Goal: Submit feedback/report problem: Submit feedback/report problem

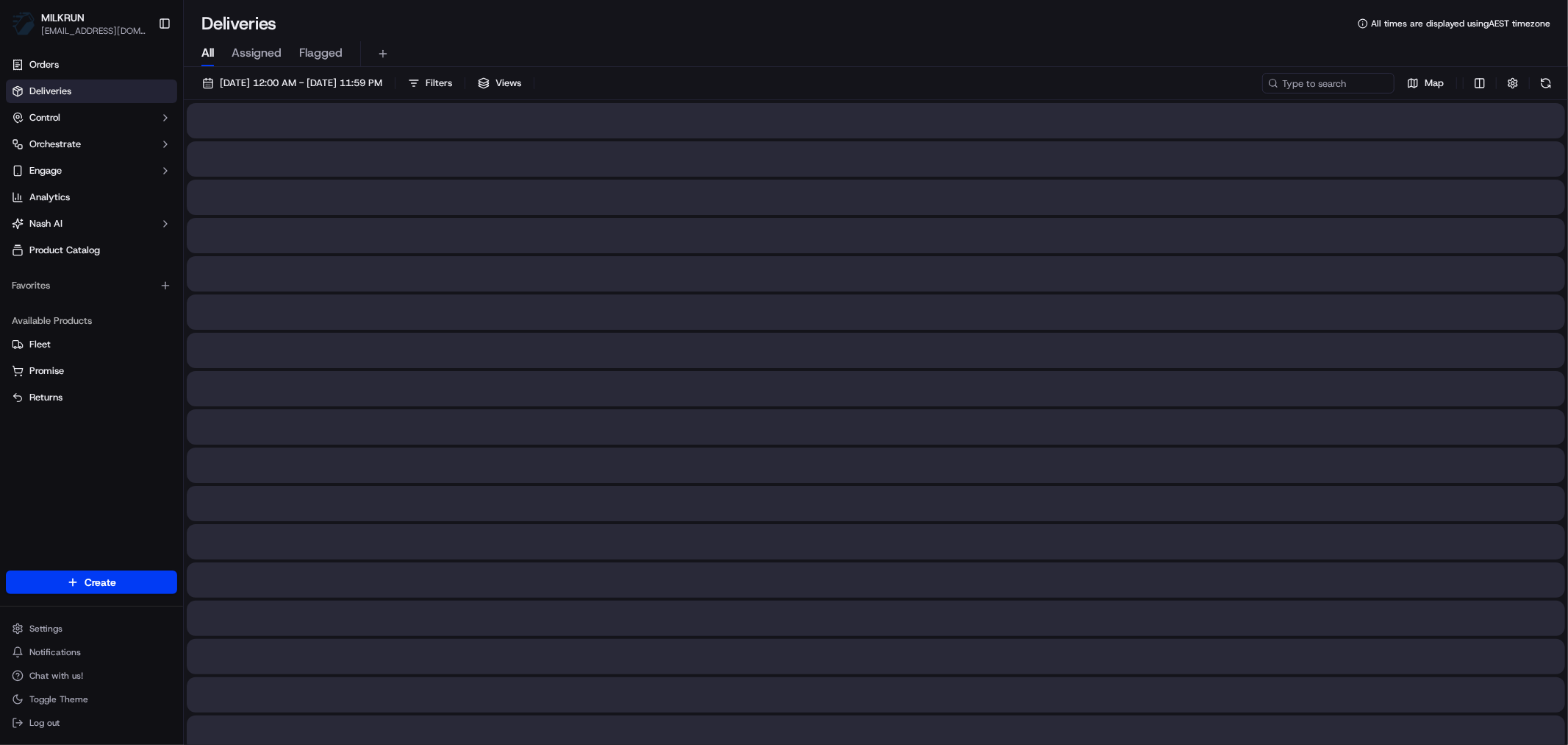
click at [210, 56] on span "All" at bounding box center [208, 53] width 13 height 17
click at [1300, 83] on input at bounding box center [1306, 83] width 177 height 21
paste input "7e503039-60eb-4ee9-9855-6b80dc5c2daf"
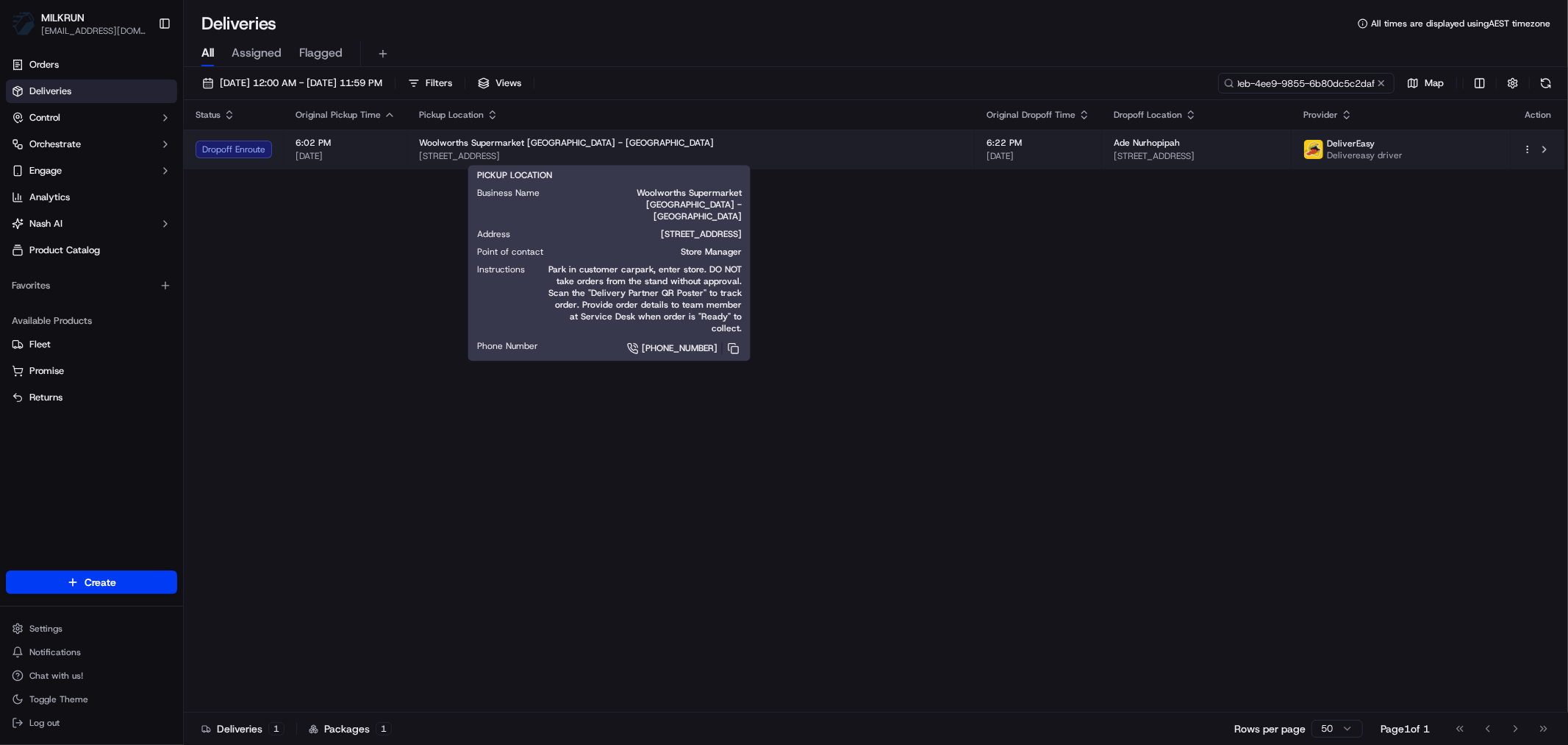
type input "7e503039-60eb-4ee9-9855-6b80dc5c2daf"
click at [784, 142] on div "Woolworths Supermarket NZ - DUNEDIN CENTRAL" at bounding box center [691, 142] width 544 height 12
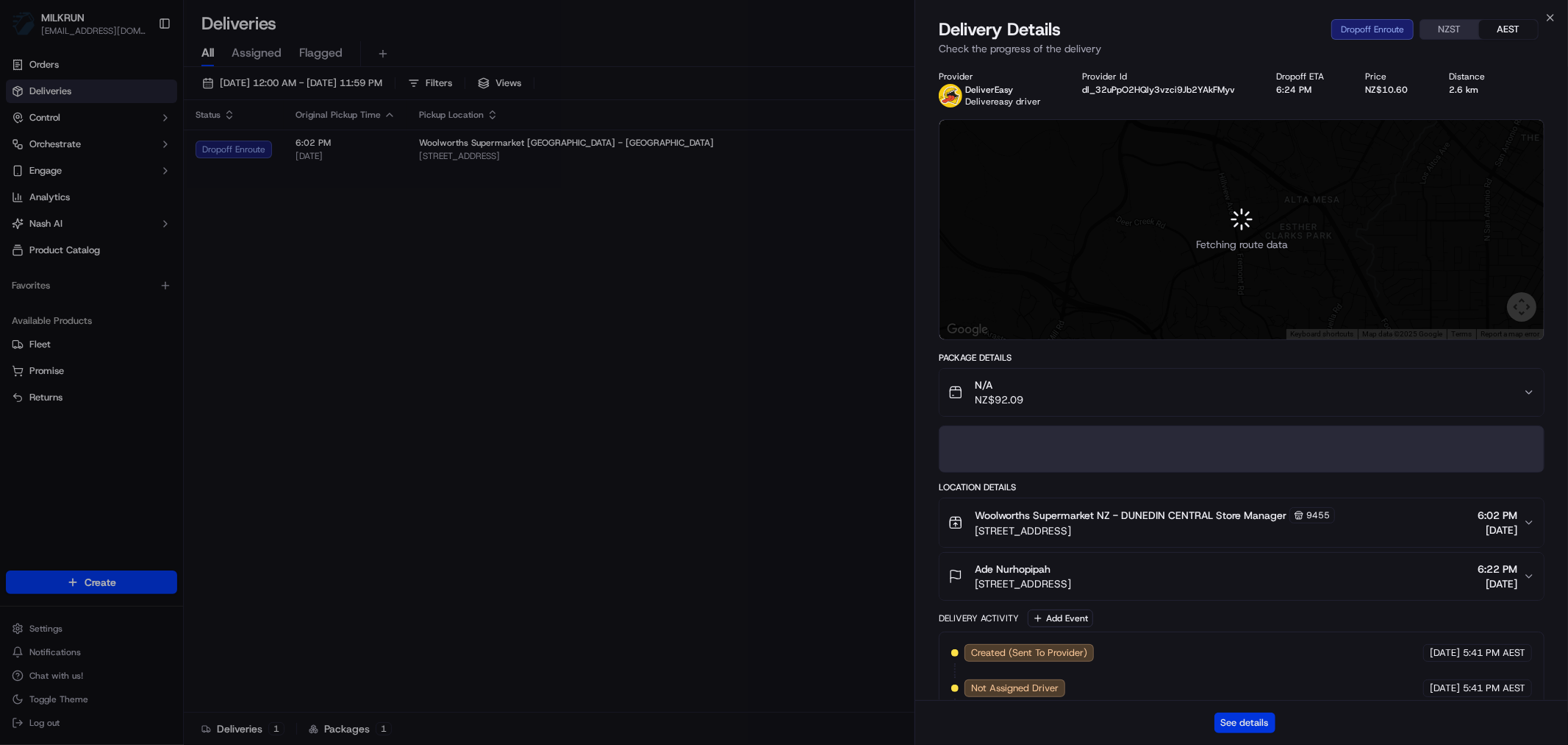
click at [1251, 723] on button "See details" at bounding box center [1244, 722] width 61 height 21
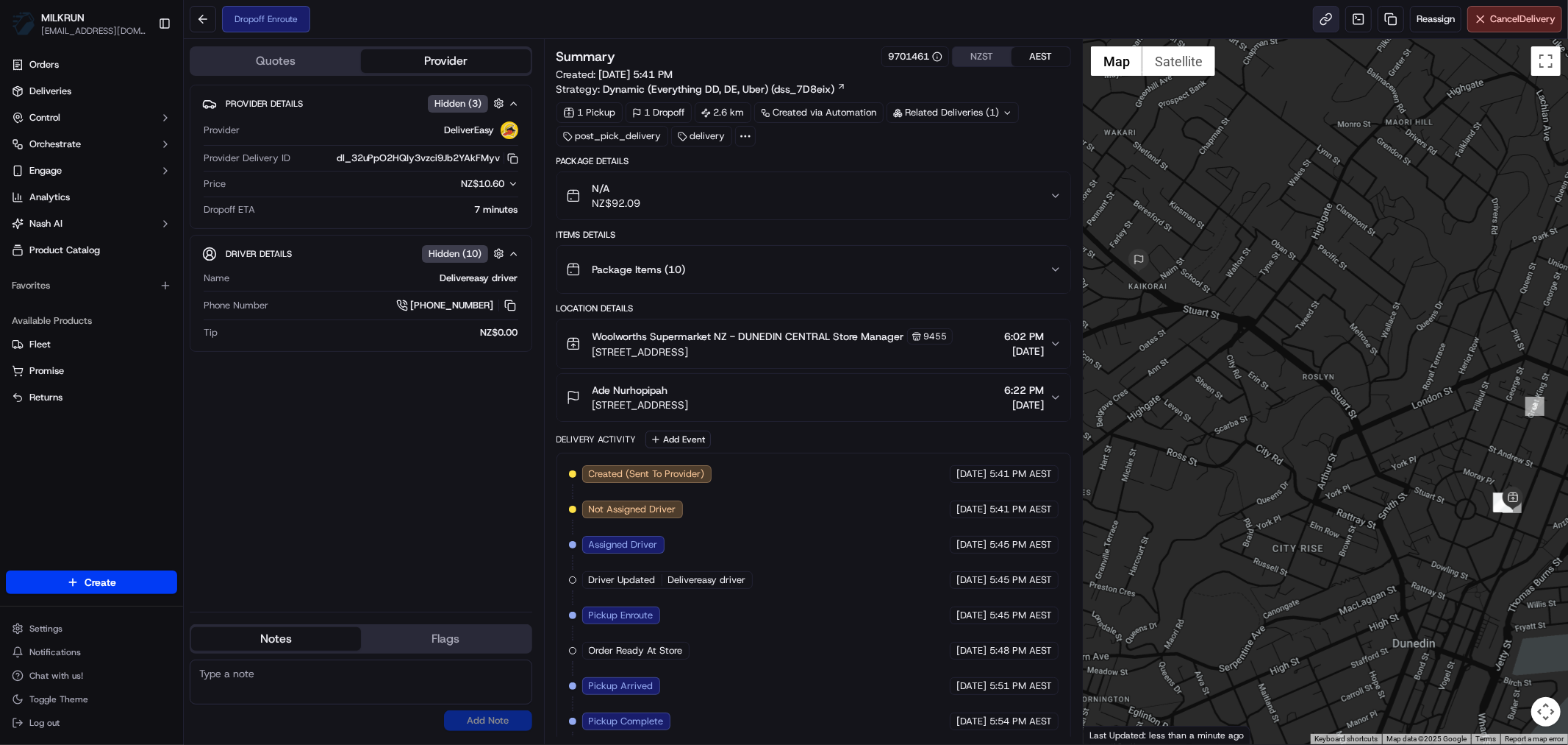
click at [1324, 20] on link at bounding box center [1326, 18] width 26 height 26
click at [1385, 21] on link at bounding box center [1390, 18] width 26 height 26
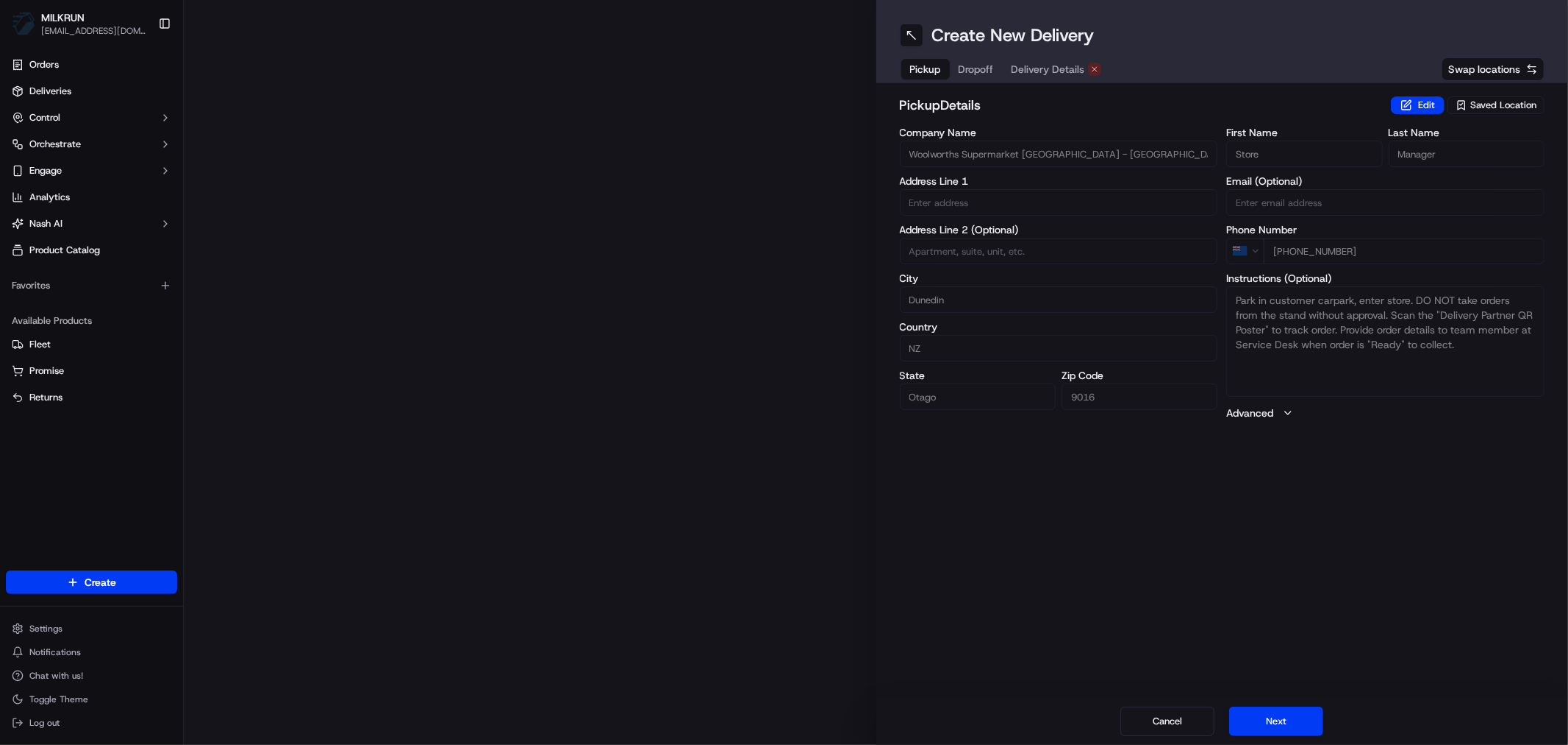
type input "309 Cumberland St"
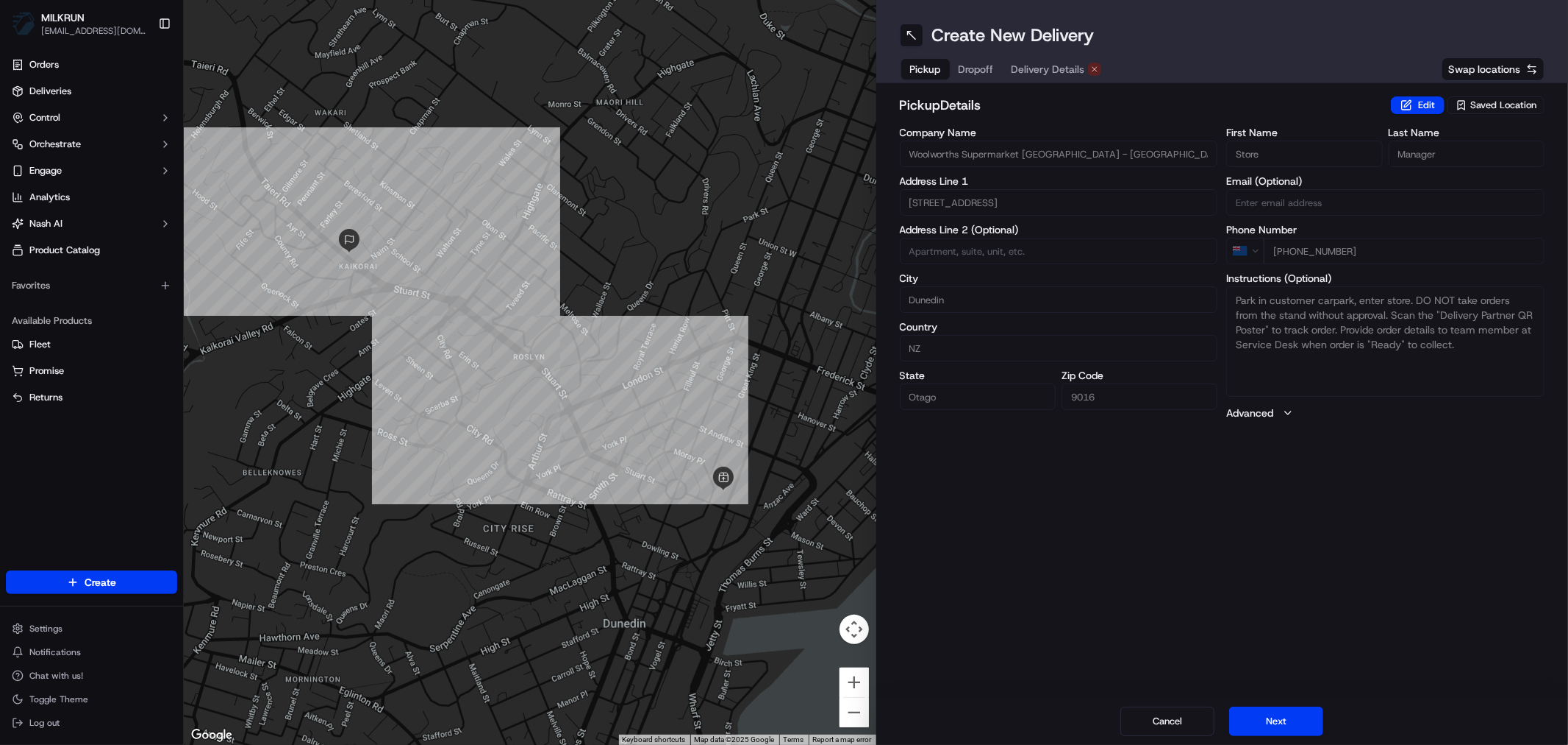
click at [1062, 69] on span "Delivery Details" at bounding box center [1048, 69] width 73 height 15
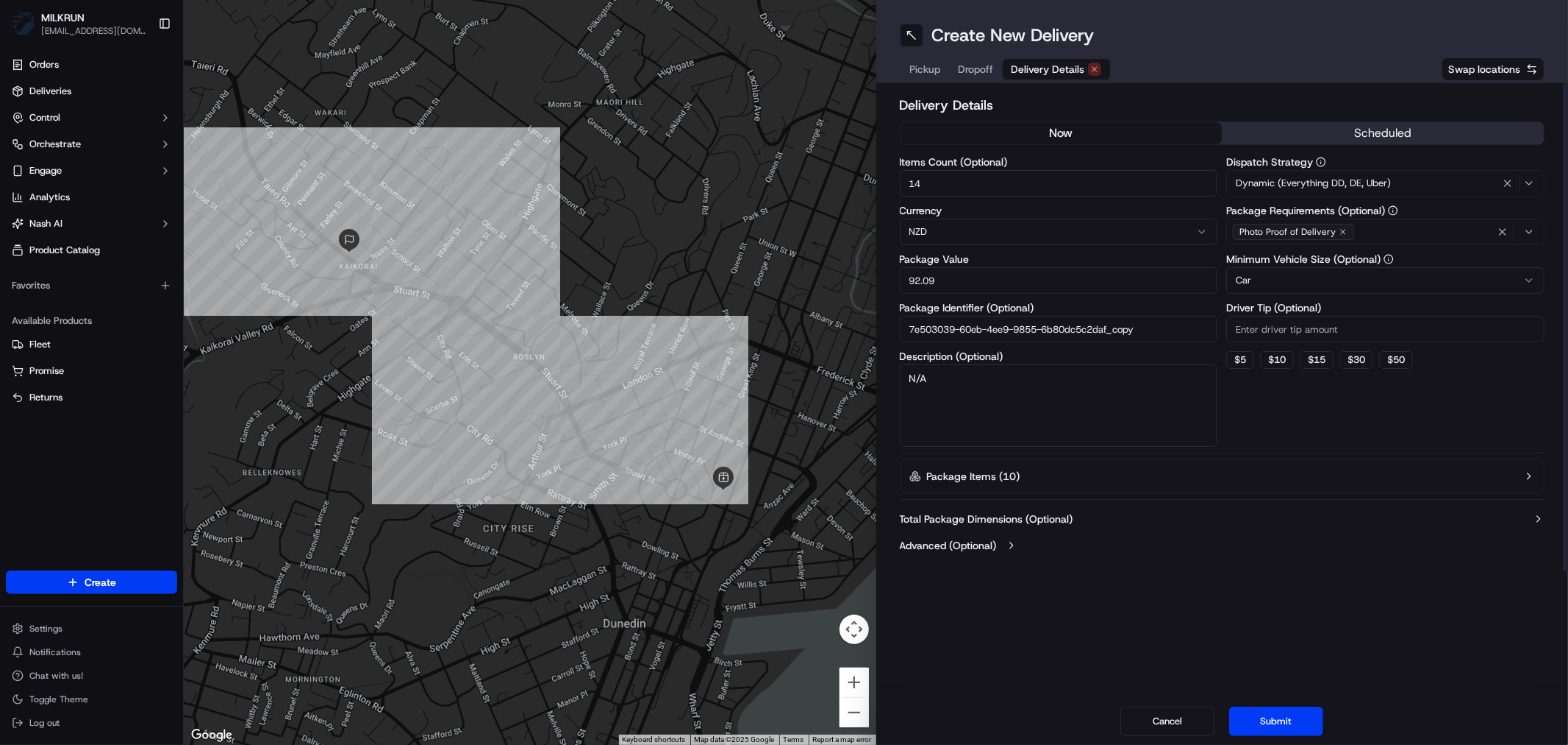
click at [1075, 137] on button "now" at bounding box center [1061, 133] width 322 height 22
click at [1296, 729] on button "Submit" at bounding box center [1277, 720] width 94 height 29
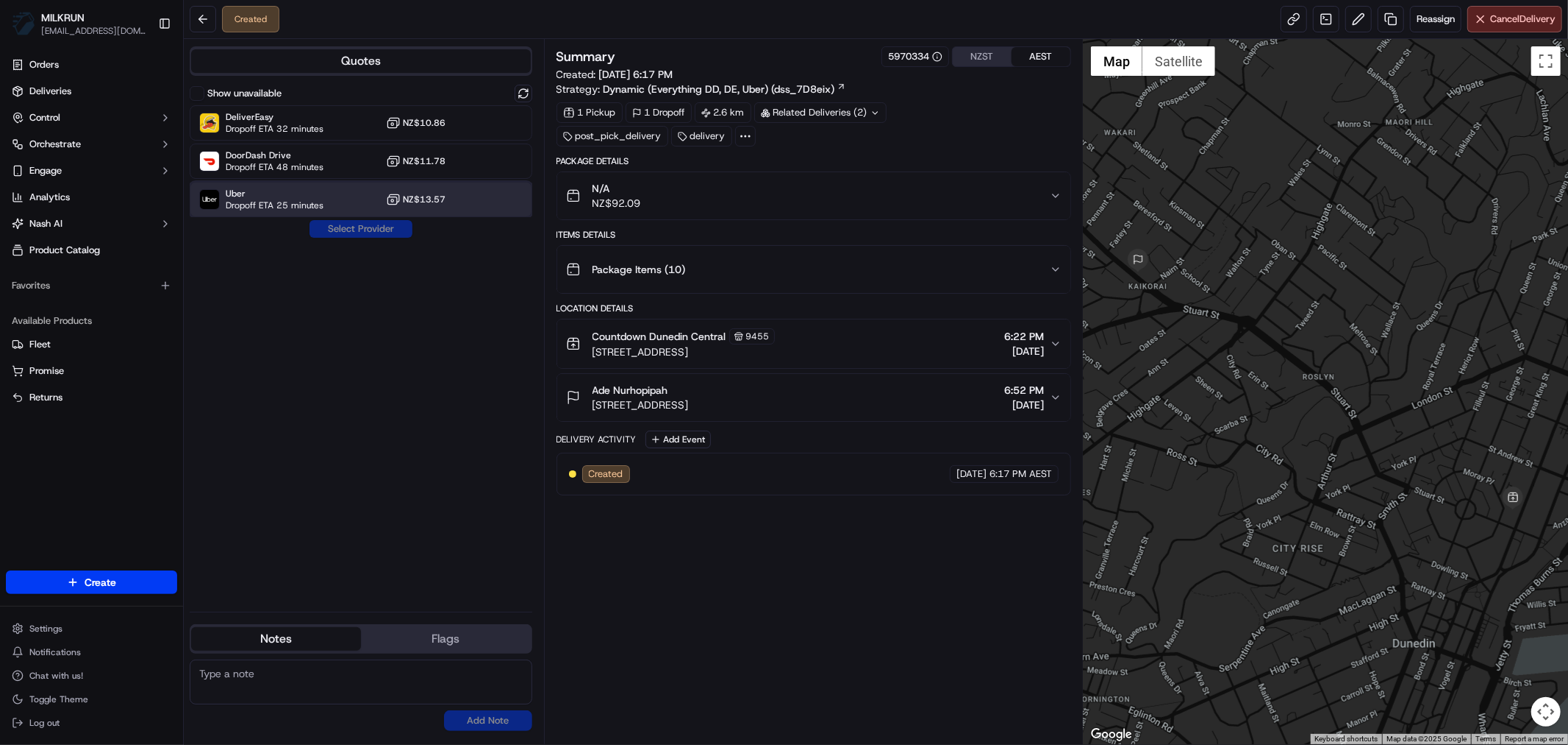
click at [289, 199] on span "Uber" at bounding box center [275, 193] width 98 height 12
click at [342, 230] on button "Assign Provider" at bounding box center [361, 228] width 104 height 17
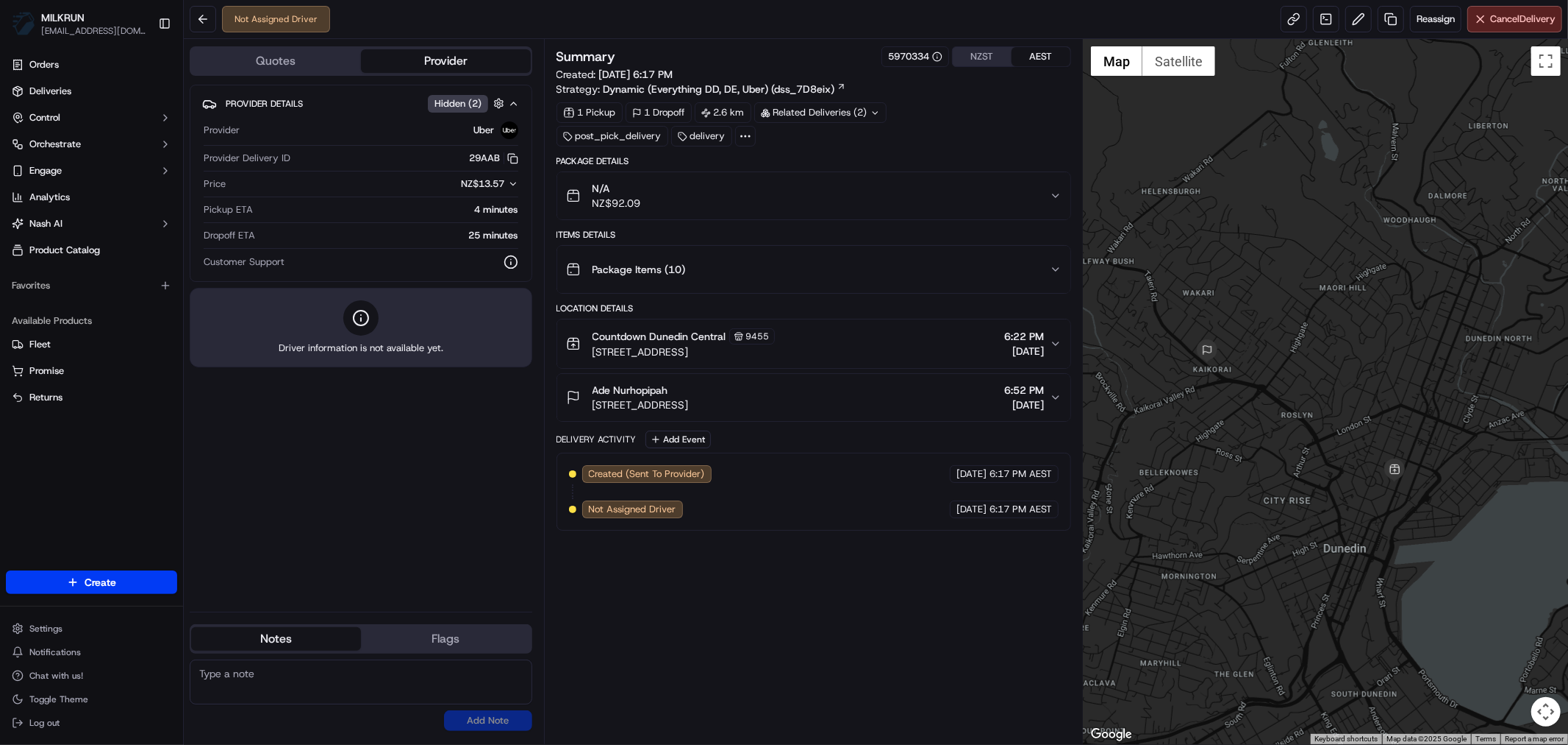
drag, startPoint x: 1391, startPoint y: 515, endPoint x: 1308, endPoint y: 481, distance: 89.7
click at [1308, 481] on div at bounding box center [1326, 391] width 484 height 705
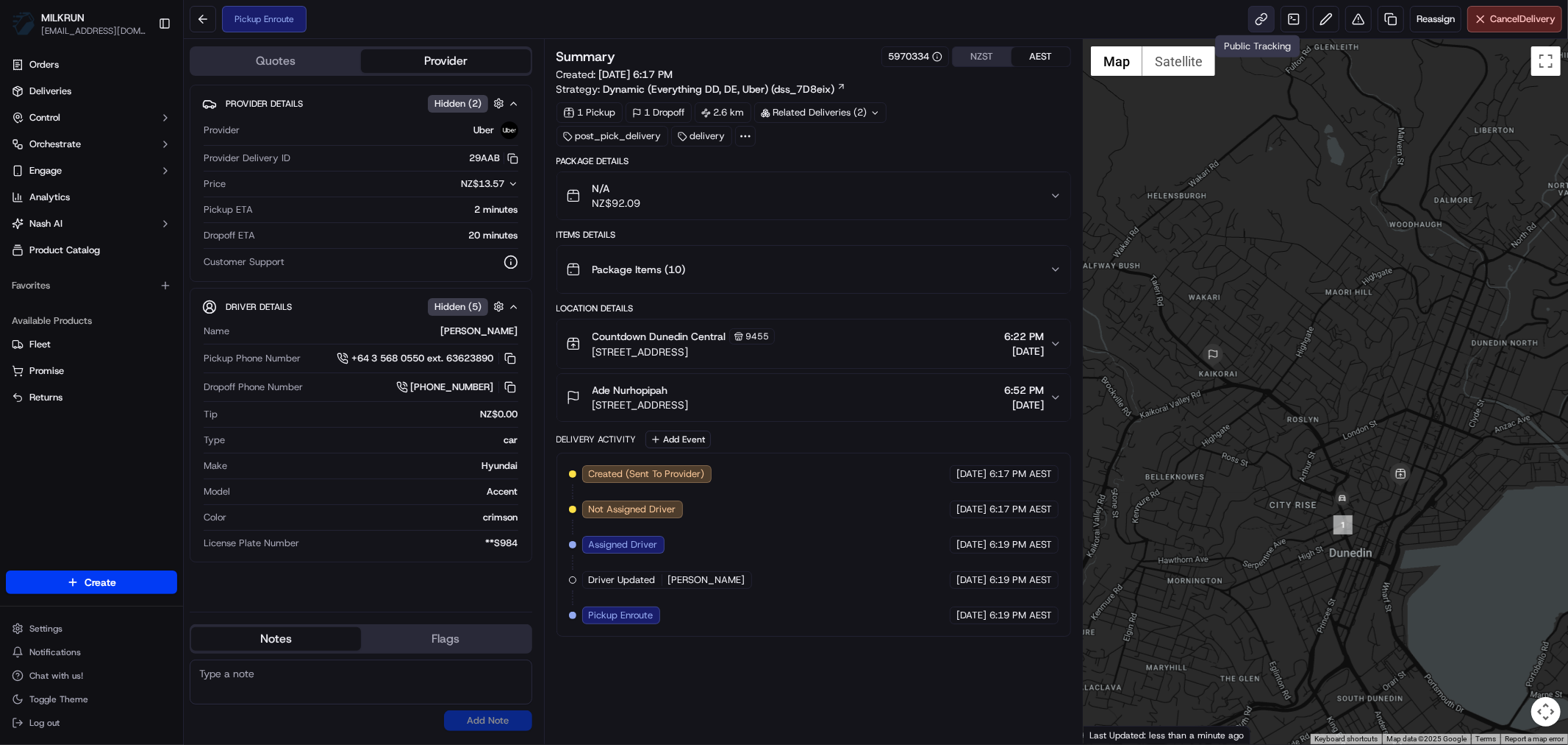
click at [1257, 15] on link at bounding box center [1261, 18] width 26 height 26
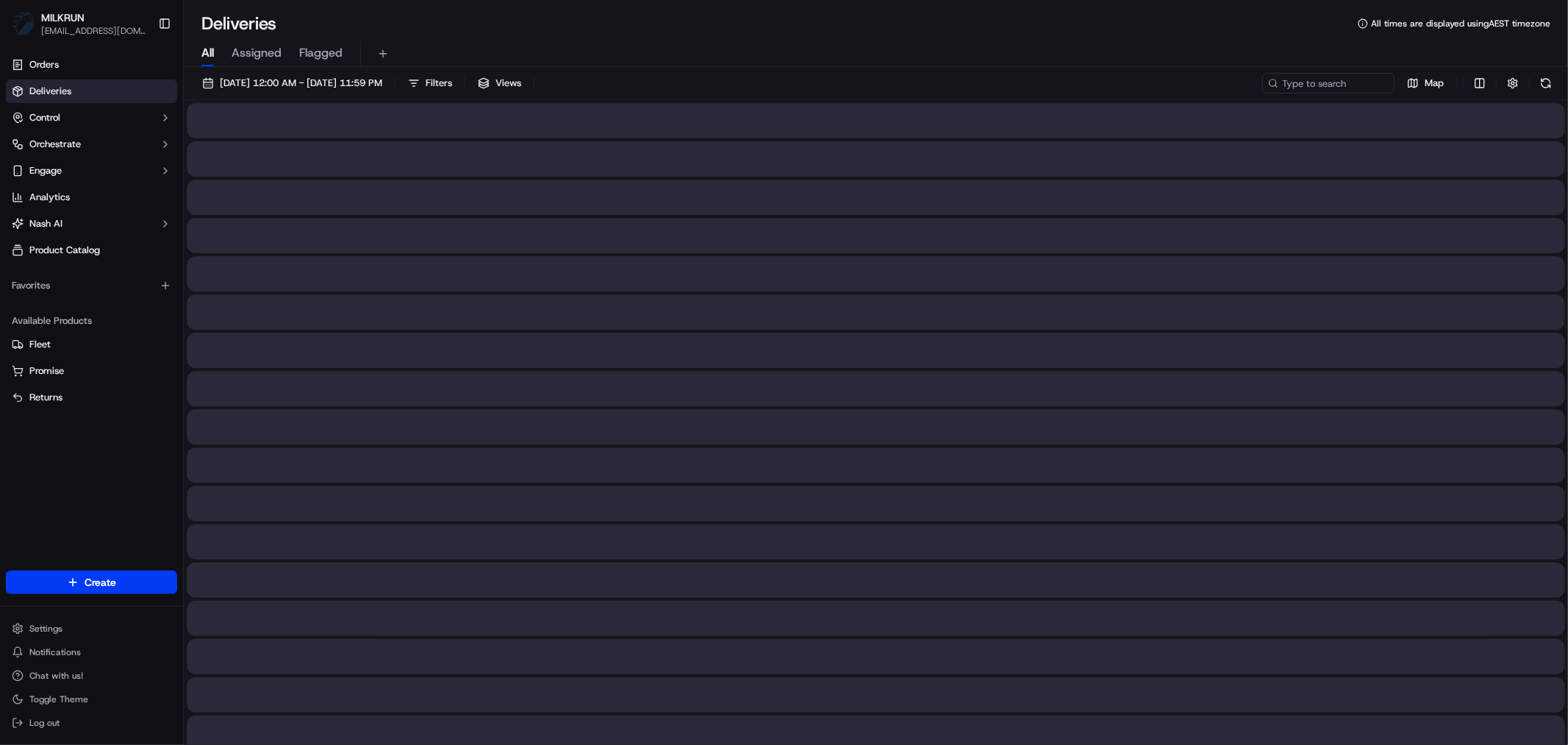
click at [201, 54] on span "All" at bounding box center [208, 53] width 13 height 17
click at [1317, 77] on input at bounding box center [1306, 83] width 177 height 21
paste input "c0fdcf17-a0ba-4e2f-89ca-2f34e8672591"
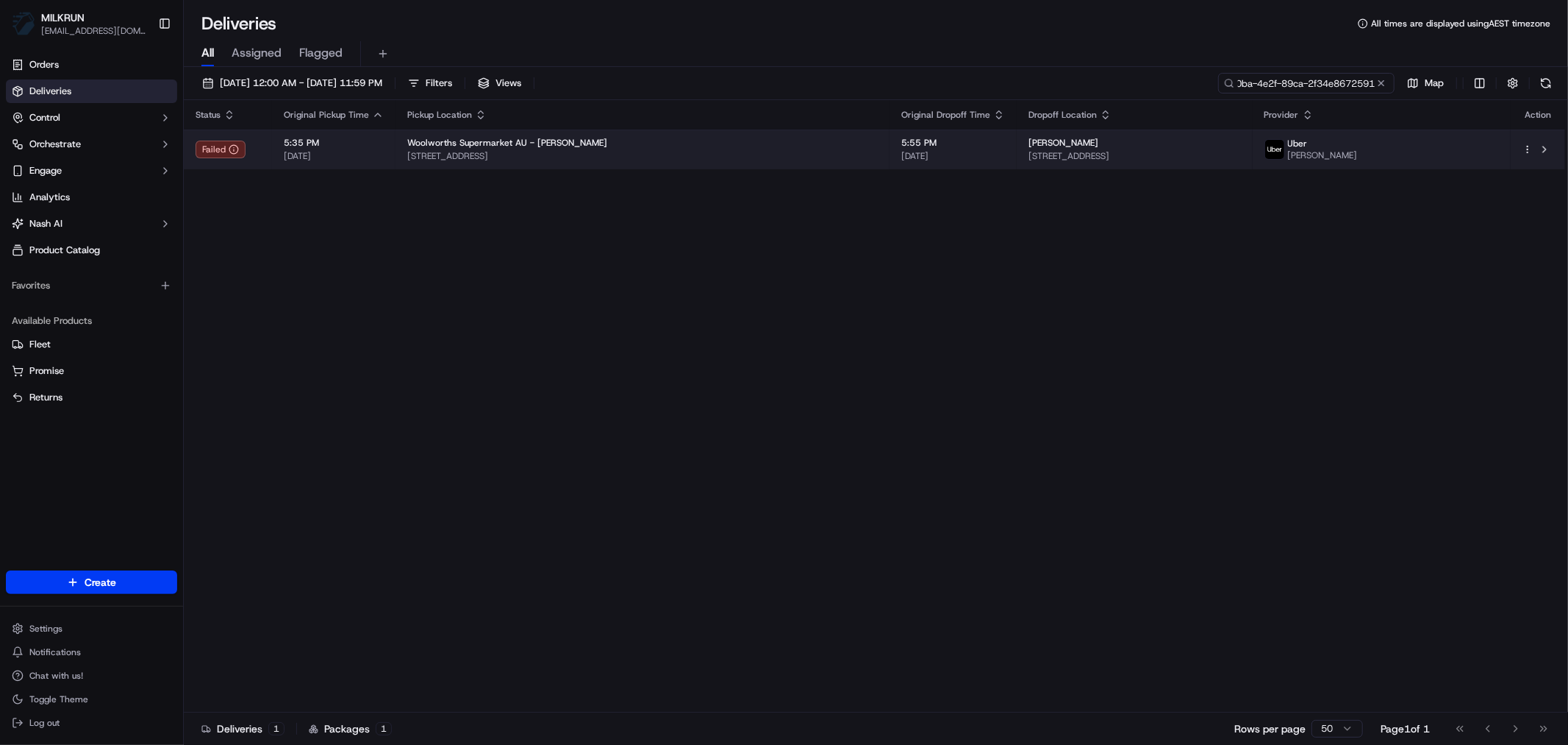
type input "c0fdcf17-a0ba-4e2f-89ca-2f34e8672591"
click at [754, 154] on span "330 Cranbourne Rd, Frankston, VIC 3199, AU" at bounding box center [642, 155] width 471 height 12
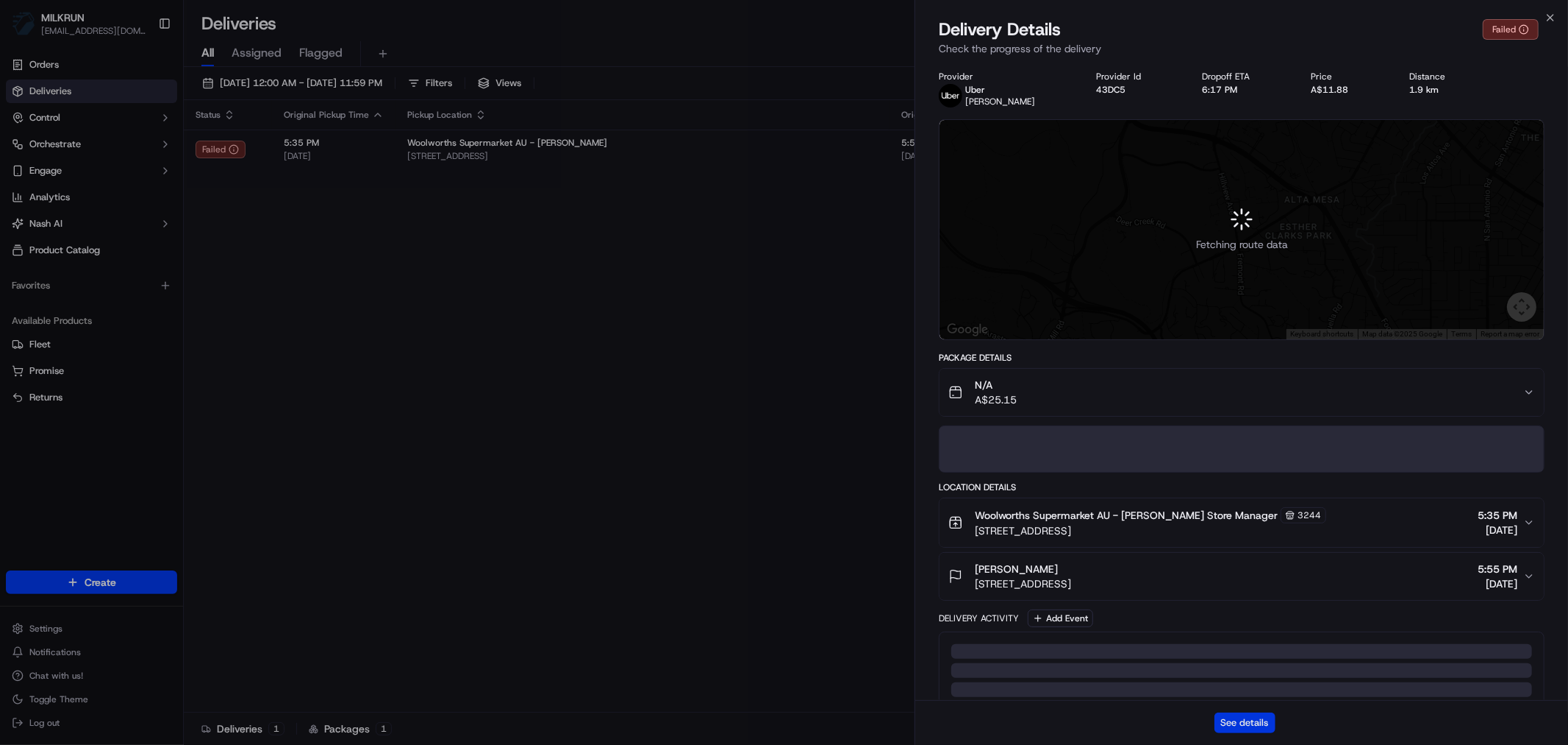
click at [1252, 725] on button "See details" at bounding box center [1244, 722] width 61 height 21
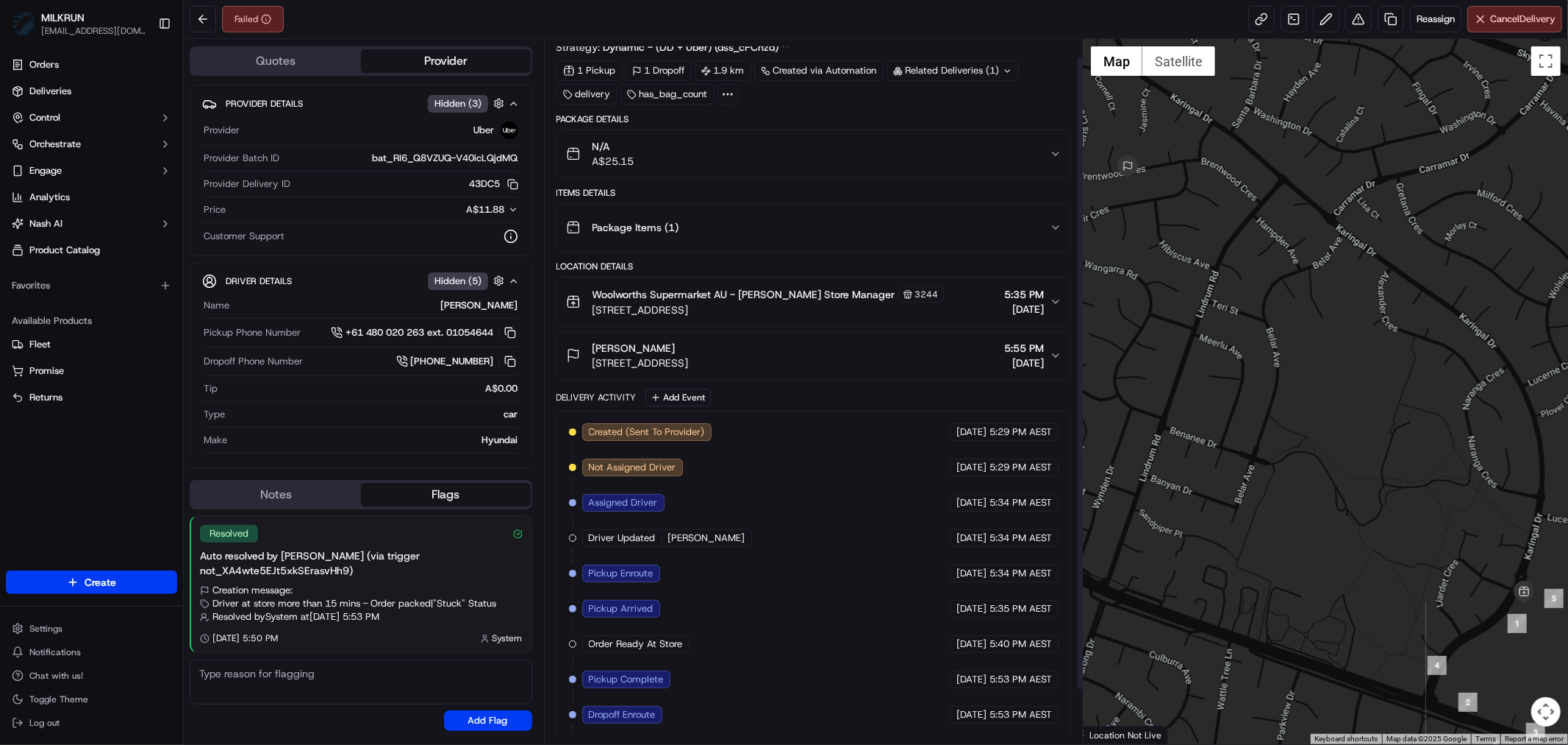
scroll to position [79, 0]
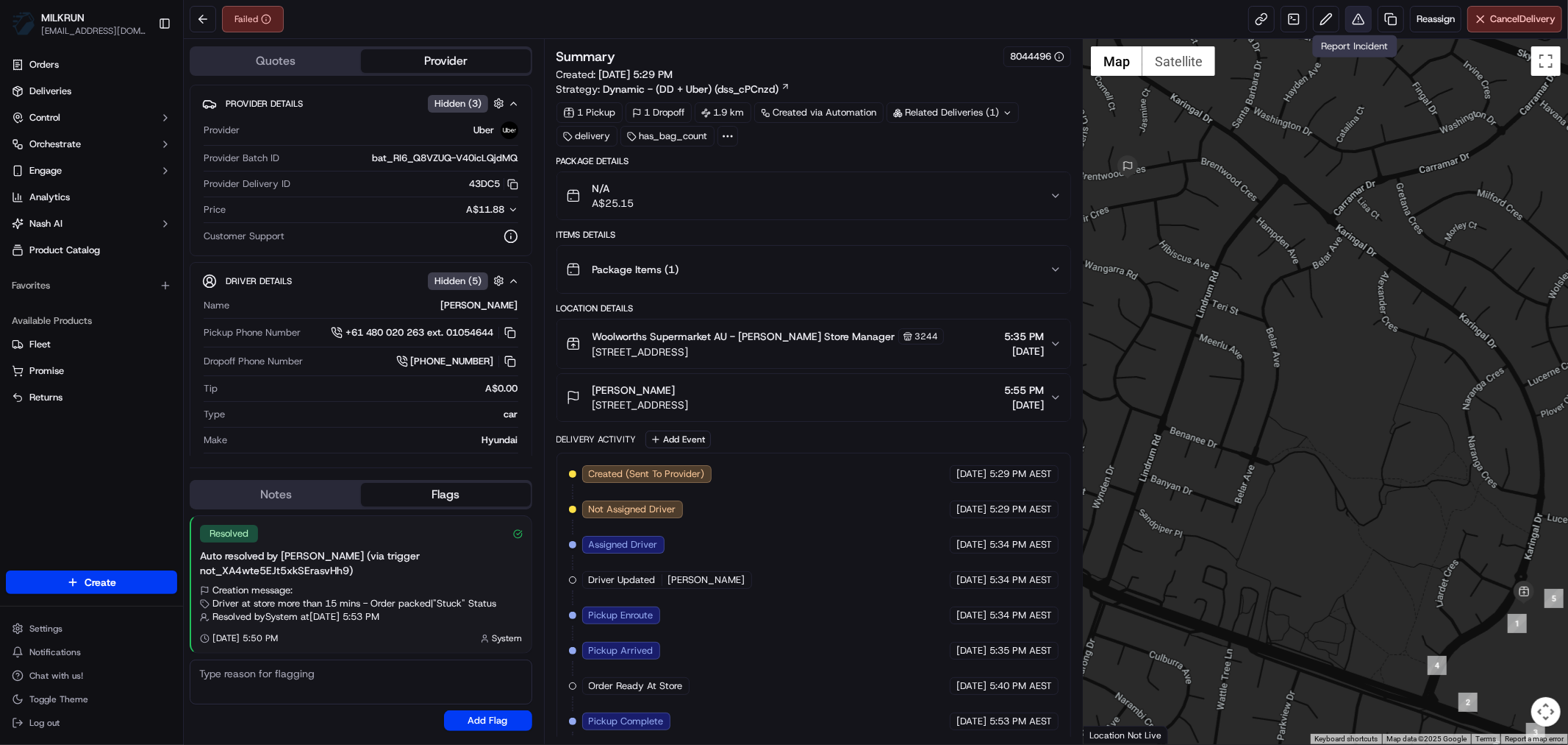
click at [1349, 17] on button at bounding box center [1359, 18] width 26 height 26
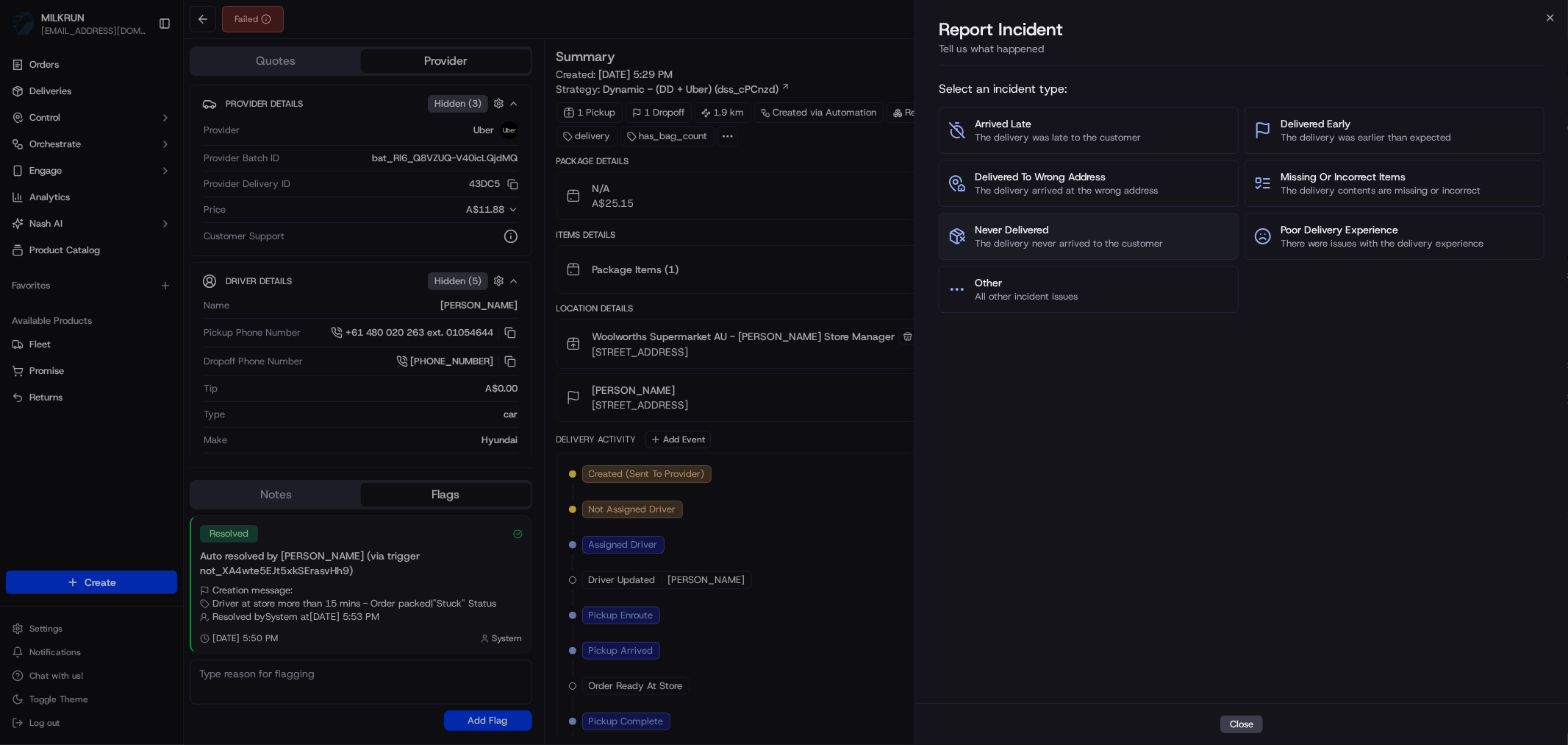
click at [1088, 225] on span "Never Delivered" at bounding box center [1069, 230] width 189 height 15
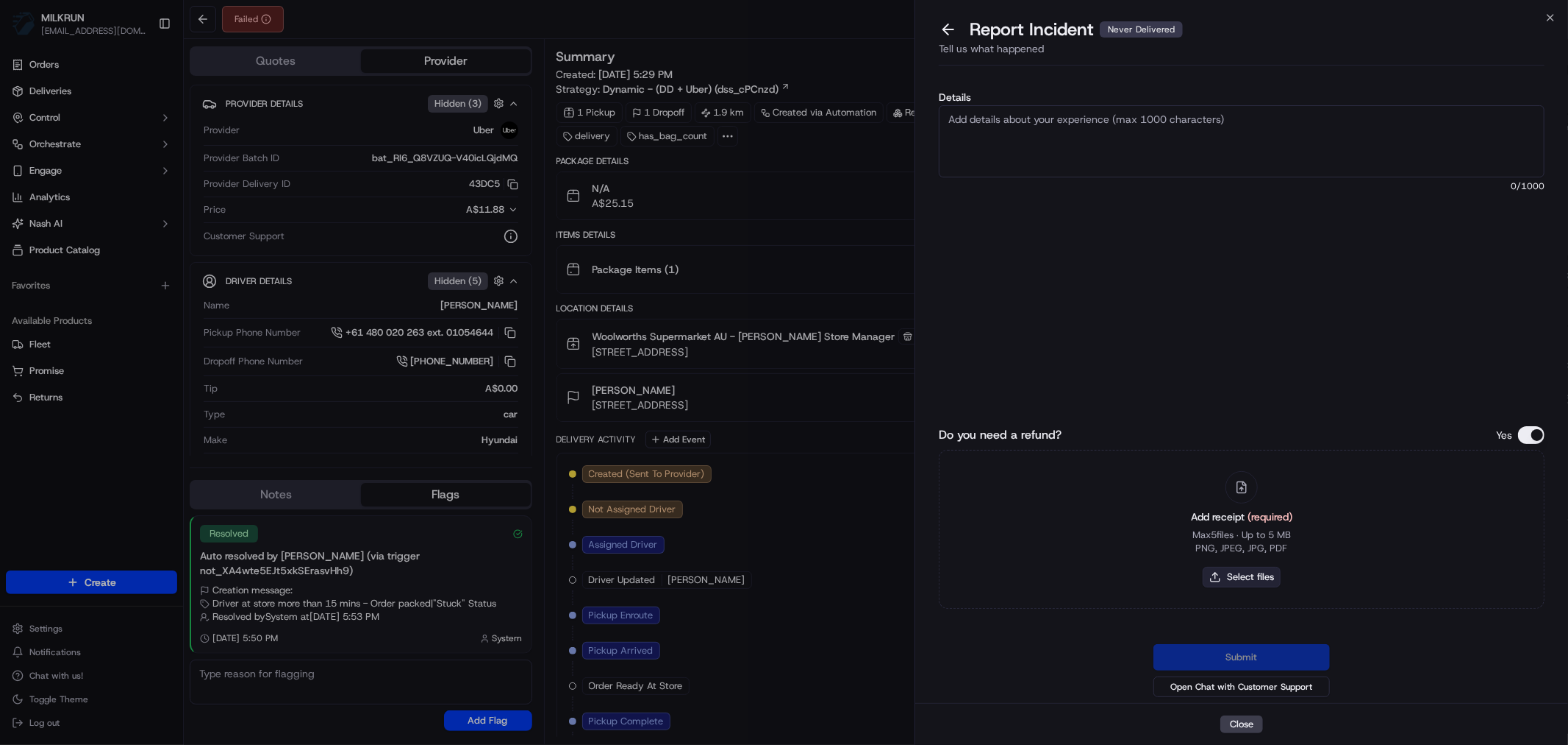
click at [1245, 582] on button "Select files" at bounding box center [1242, 576] width 78 height 21
type input "C:\fakepath\EBEM.pdf"
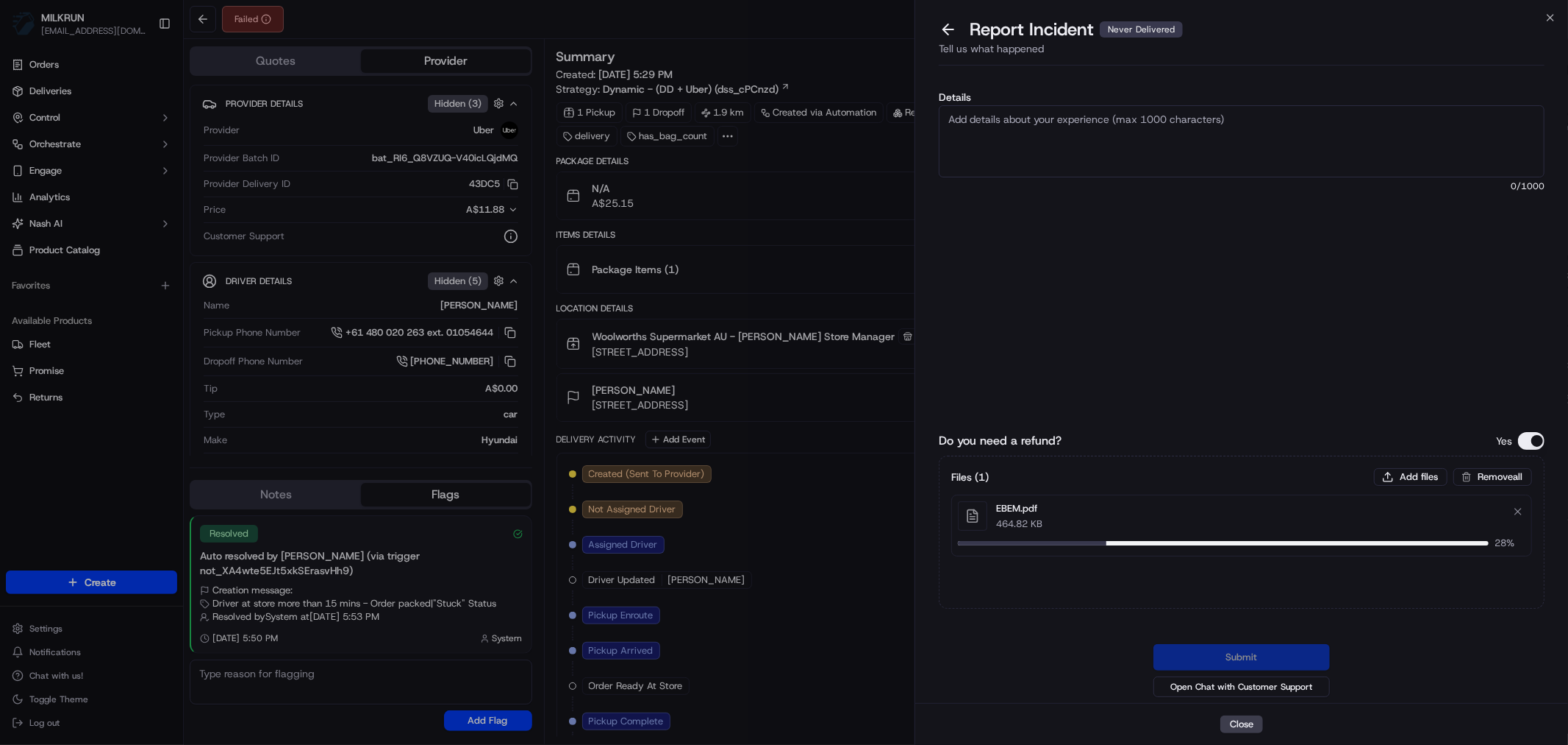
click at [1033, 129] on textarea "Details" at bounding box center [1242, 141] width 606 height 72
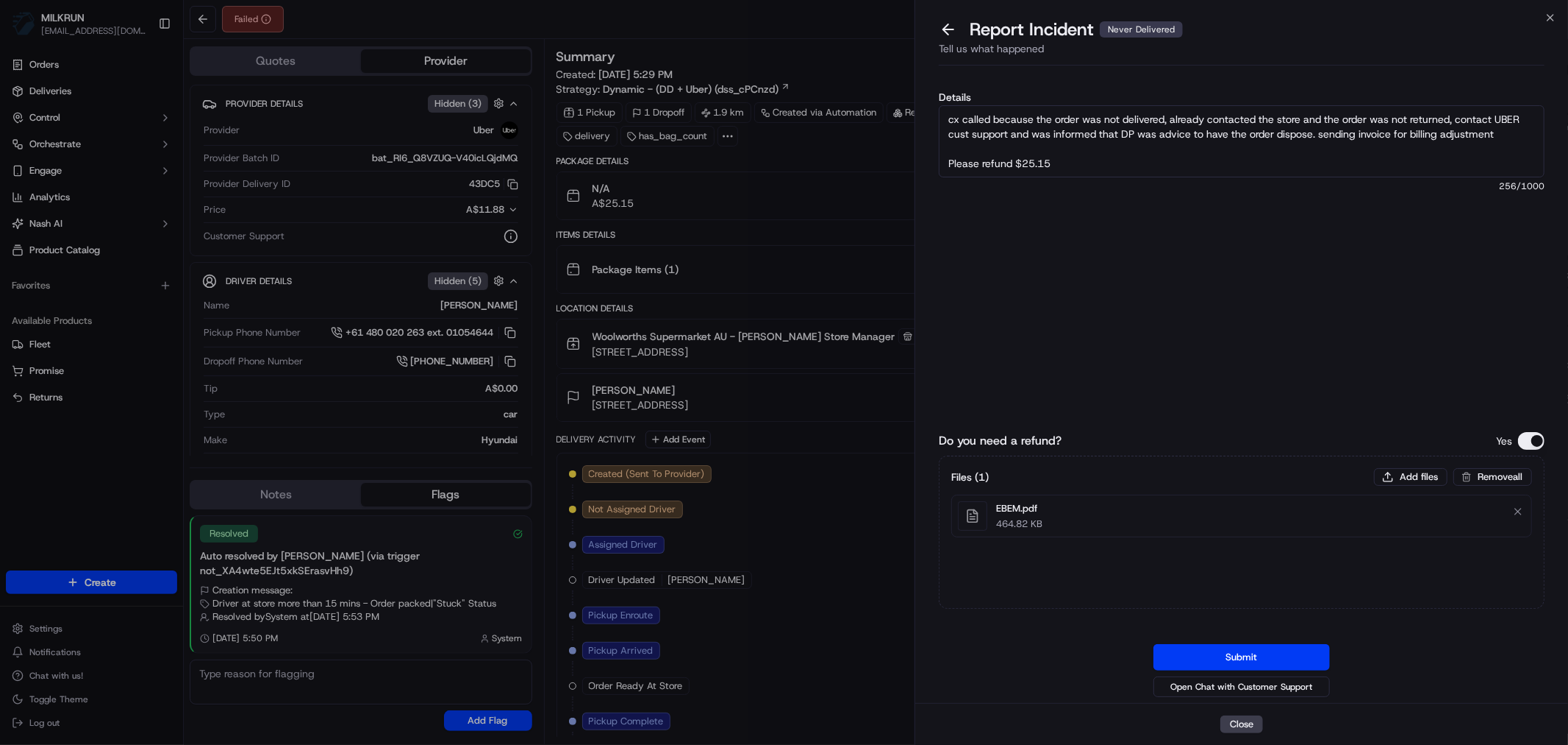
type textarea "cx called because the order was not delivered, already contacted the store and …"
click at [1245, 655] on button "Submit" at bounding box center [1242, 656] width 177 height 26
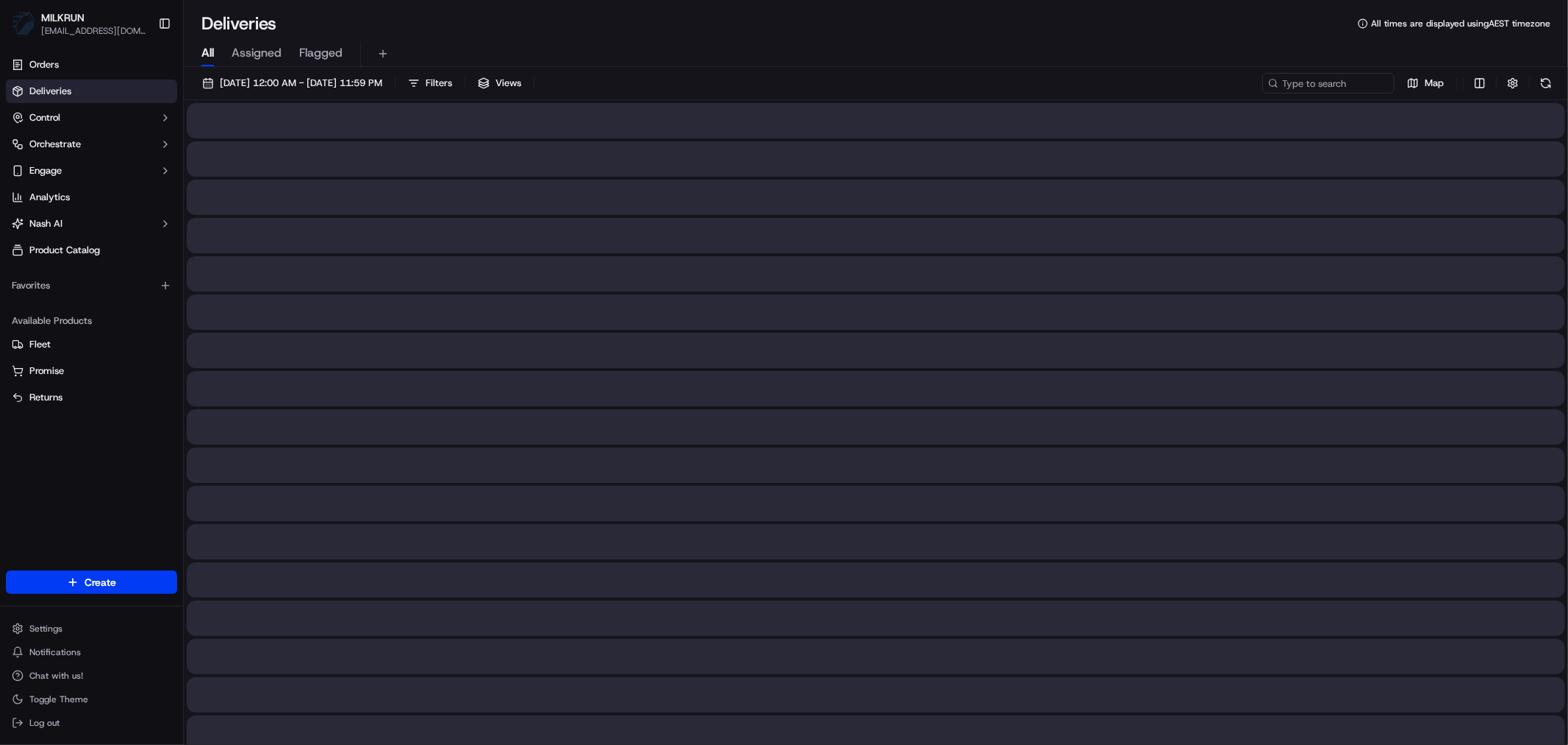
click at [209, 53] on span "All" at bounding box center [208, 53] width 13 height 17
click at [1319, 82] on input at bounding box center [1306, 83] width 177 height 21
paste input "[PERSON_NAME]"
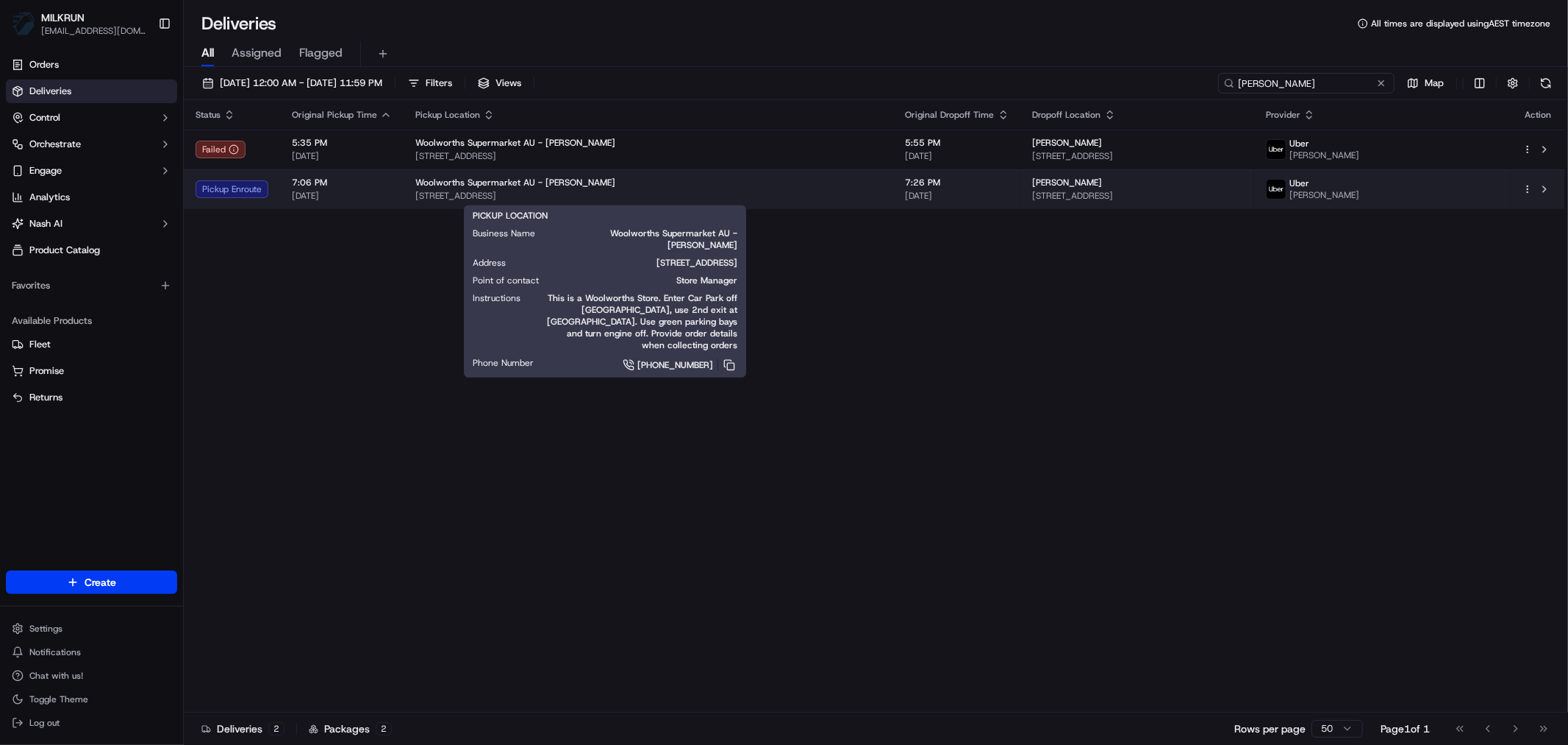
type input "[PERSON_NAME]"
click at [705, 192] on span "[STREET_ADDRESS]" at bounding box center [648, 195] width 467 height 12
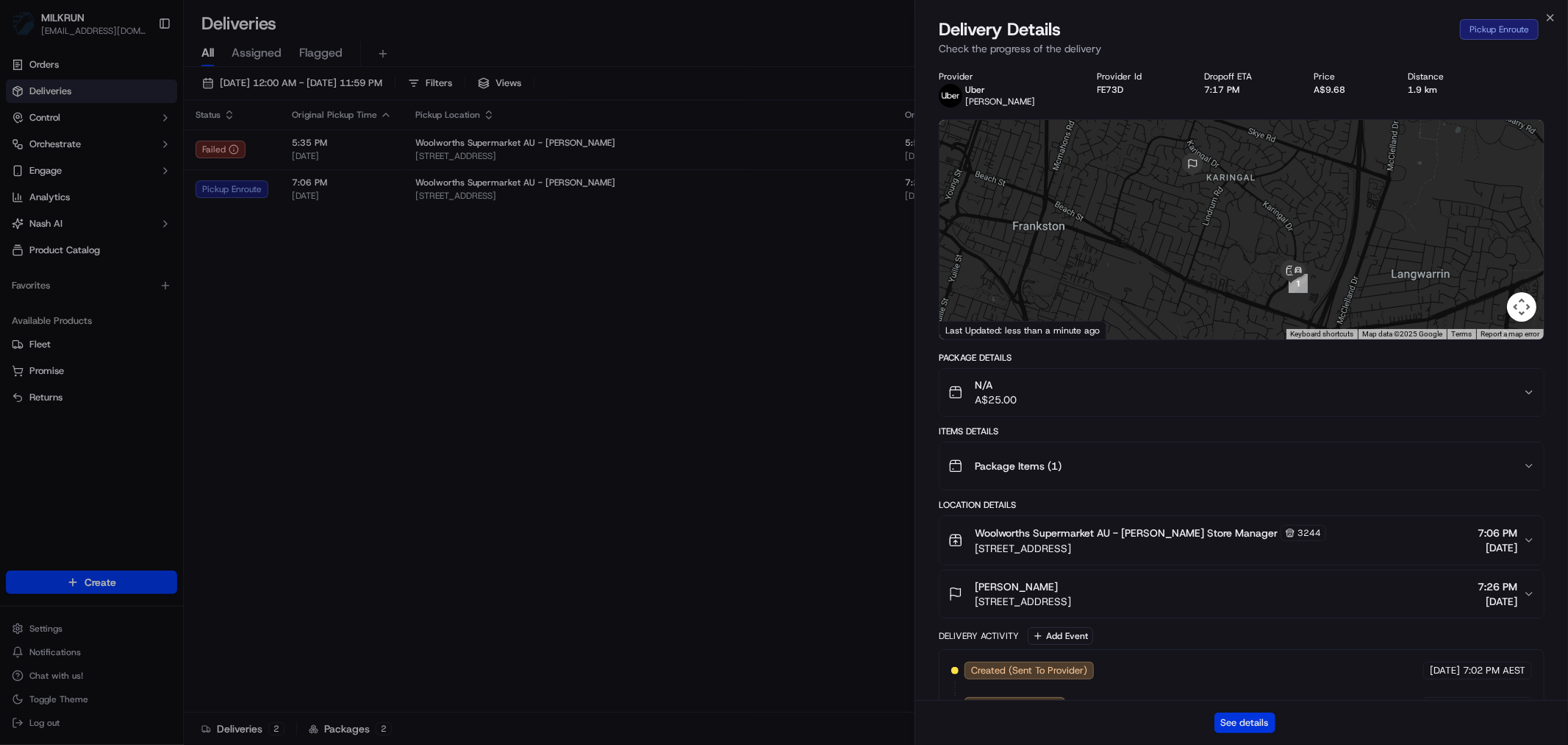
click at [1252, 723] on button "See details" at bounding box center [1244, 722] width 61 height 21
